Goal: Task Accomplishment & Management: Manage account settings

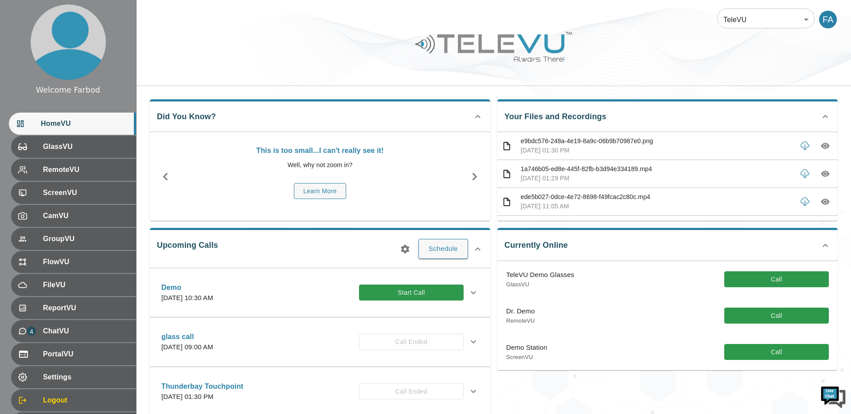
click at [198, 59] on div at bounding box center [494, 53] width 715 height 50
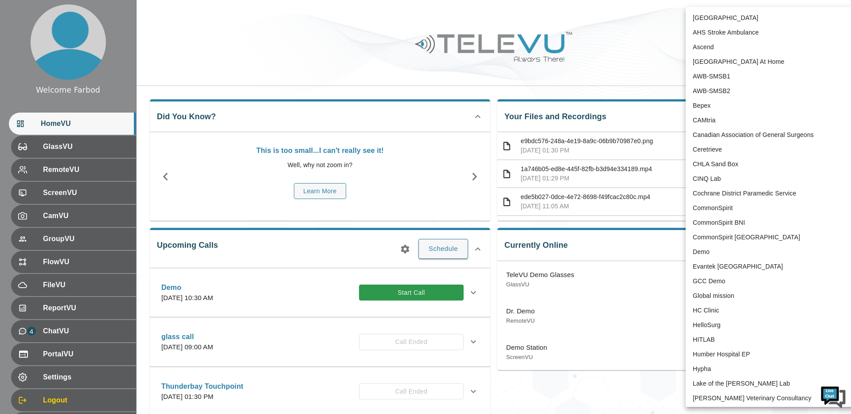
click at [781, 26] on body "Welcome Farbod HomeVU GlassVU RemoteVU ScreenVU CamVU GroupVU FlowVU FileVU Rep…" at bounding box center [425, 288] width 851 height 576
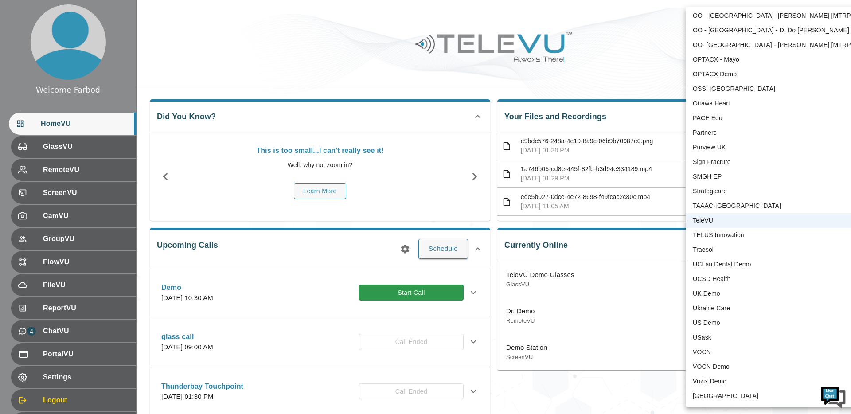
click at [689, 223] on li "TeleVU" at bounding box center [778, 220] width 184 height 15
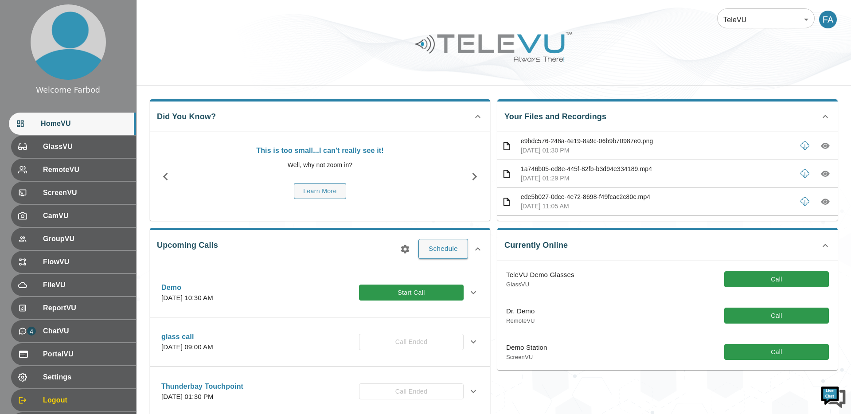
click at [399, 79] on div "TeleVU 1 ​ FA" at bounding box center [494, 43] width 715 height 86
click at [97, 148] on span "GlassVU" at bounding box center [85, 146] width 88 height 11
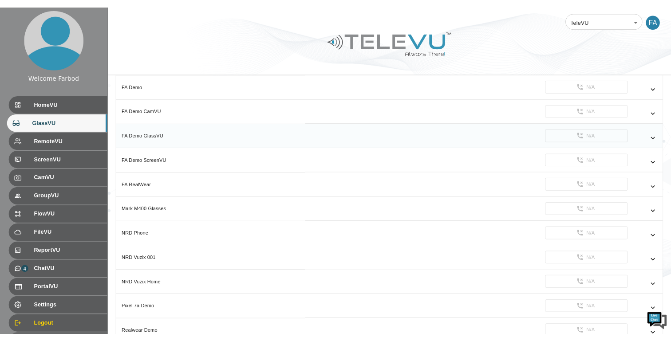
scroll to position [678, 0]
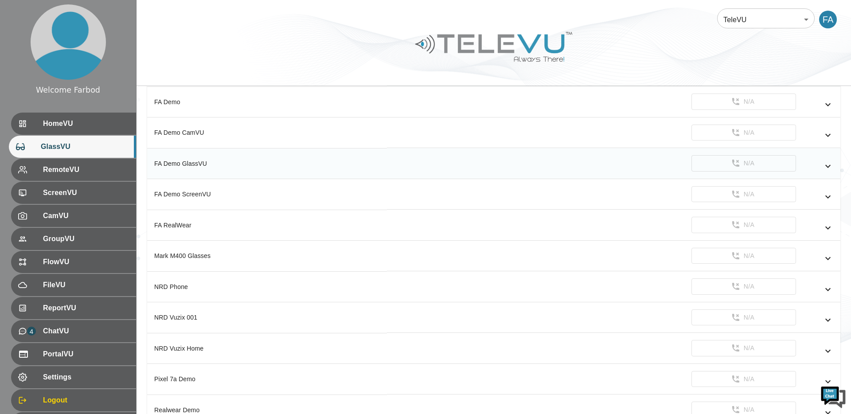
click at [831, 167] on icon "simple table" at bounding box center [828, 166] width 11 height 11
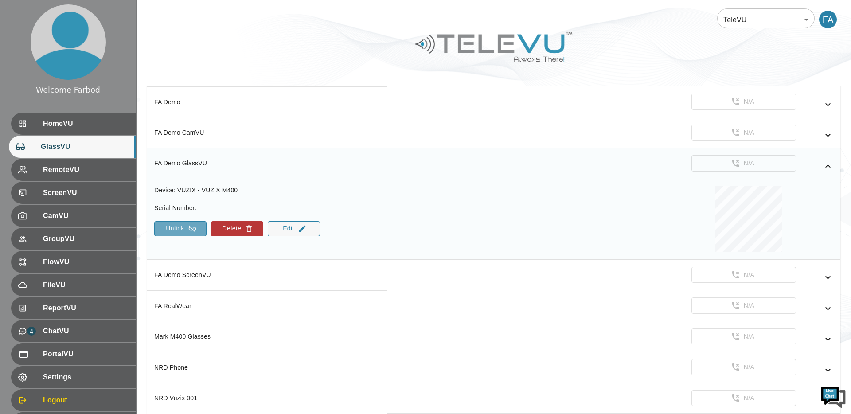
click at [197, 232] on button "Unlink" at bounding box center [180, 228] width 52 height 15
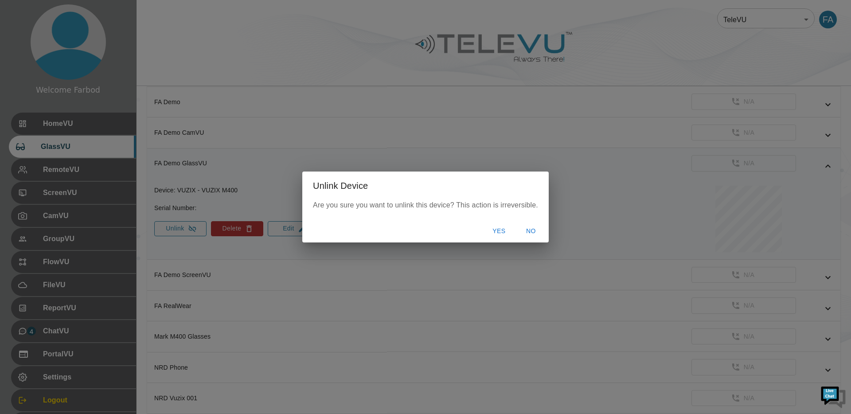
click at [496, 231] on button "Yes" at bounding box center [499, 231] width 28 height 16
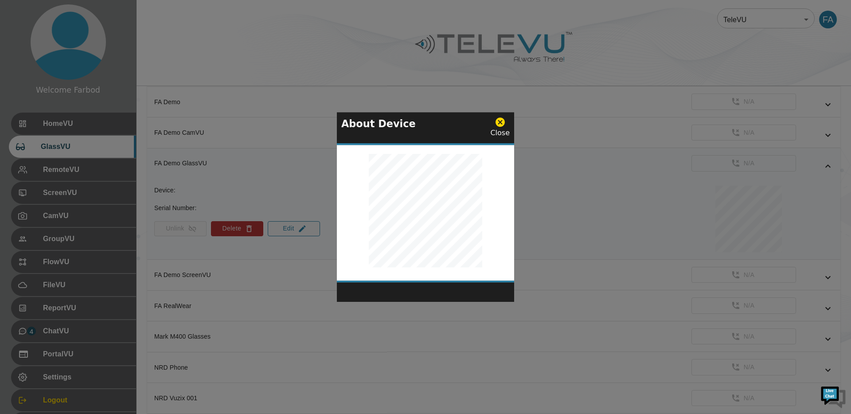
click at [502, 121] on icon at bounding box center [500, 122] width 11 height 11
